Goal: Information Seeking & Learning: Find specific fact

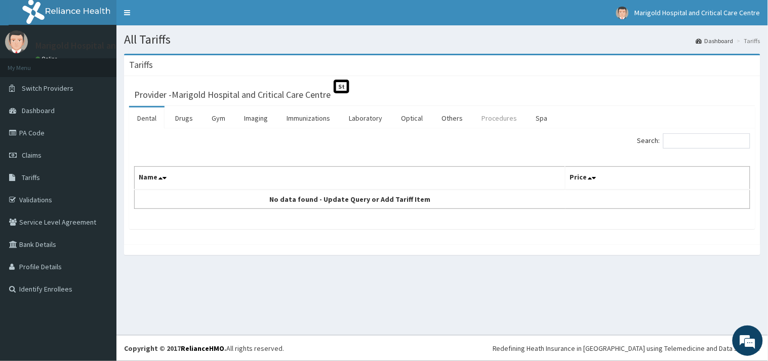
click at [506, 117] on link "Procedures" at bounding box center [500, 117] width 52 height 21
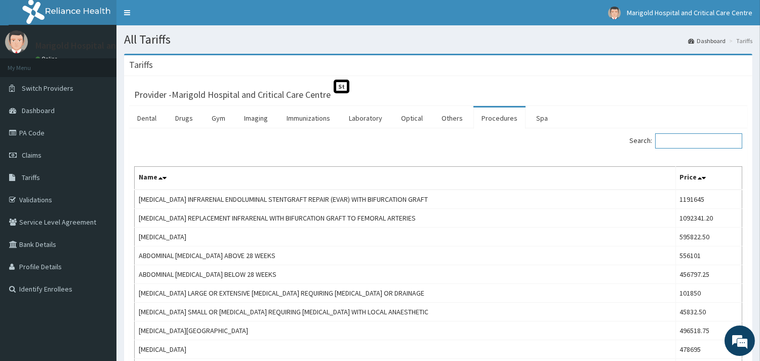
click at [701, 145] on input "Search:" at bounding box center [698, 140] width 87 height 15
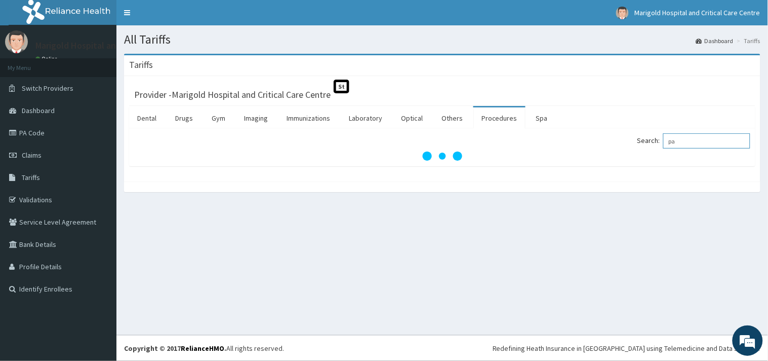
type input "p"
